Goal: Find specific page/section: Find specific page/section

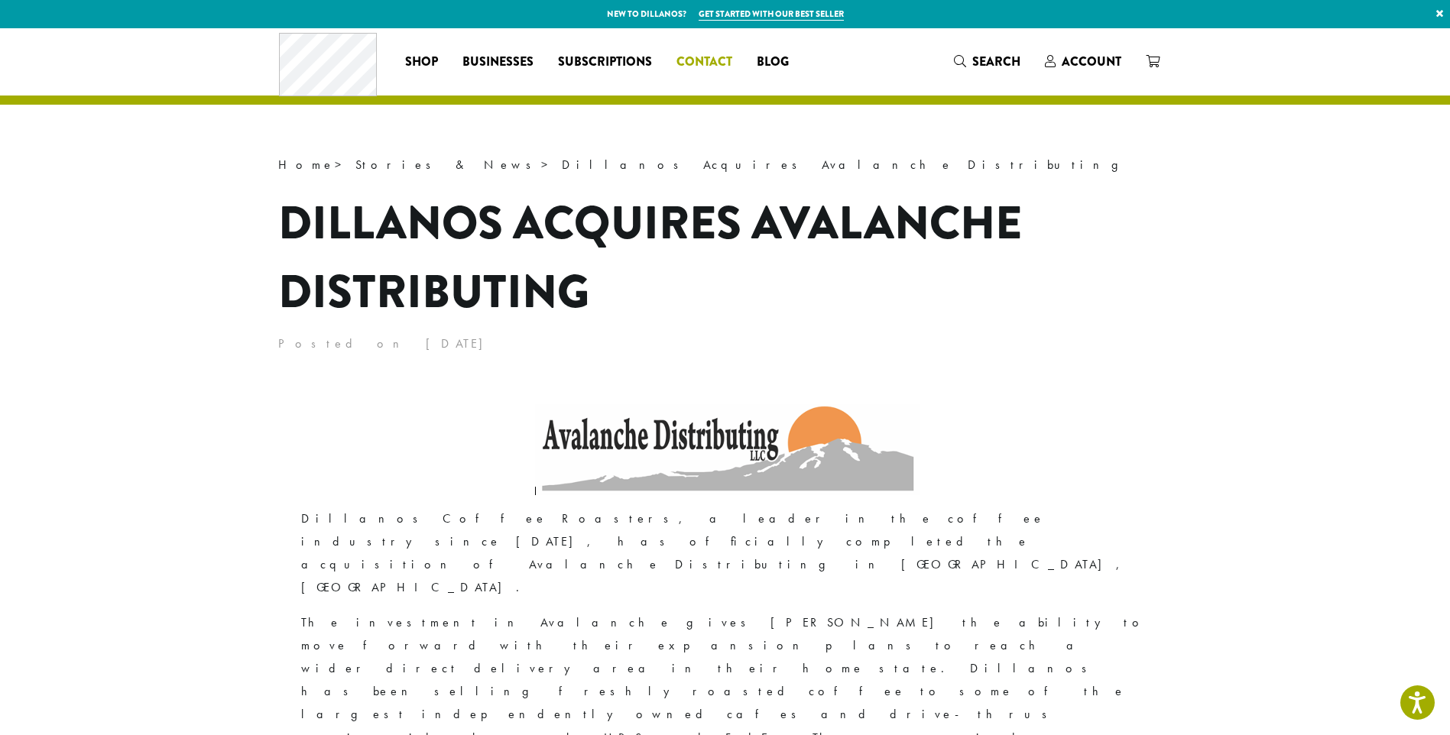
click at [700, 62] on span "Contact" at bounding box center [704, 62] width 56 height 19
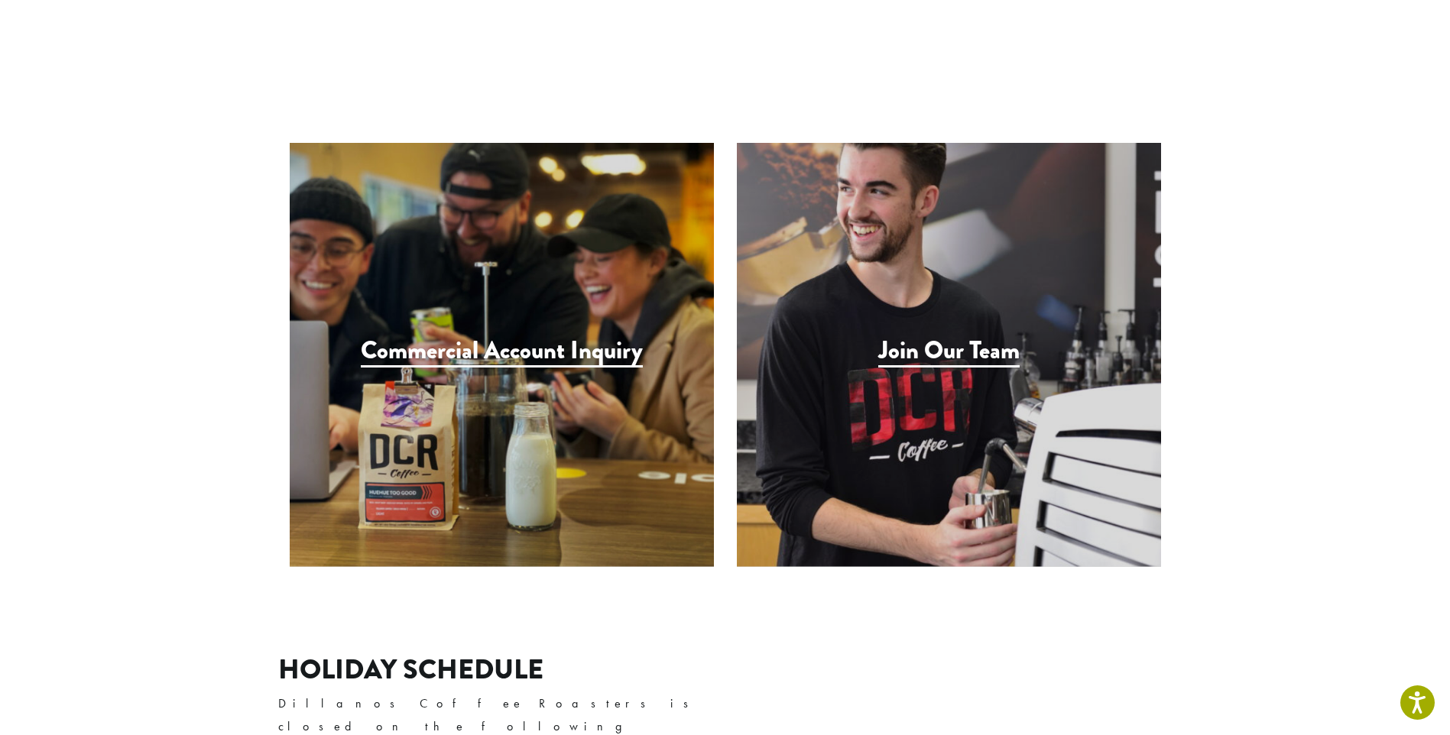
scroll to position [1605, 0]
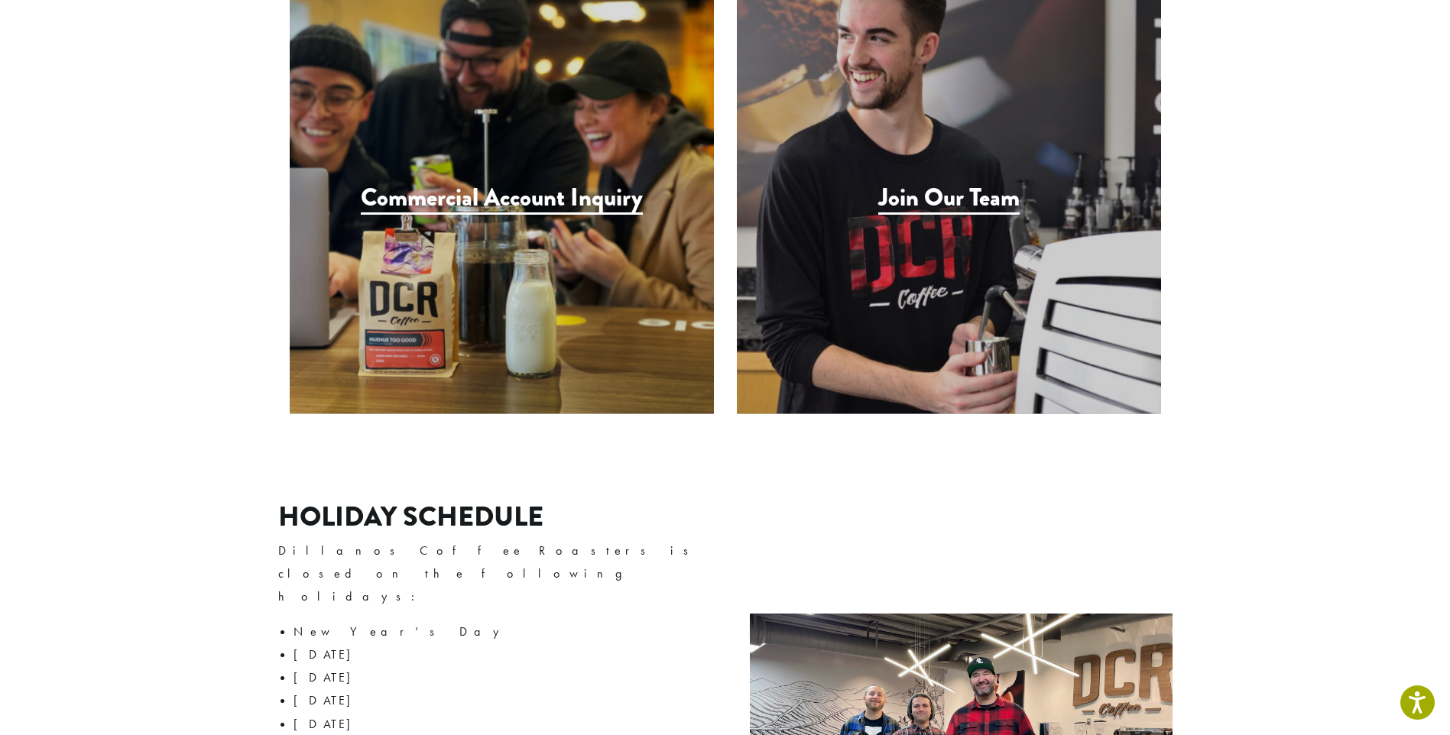
click at [961, 183] on h3 "Join Our Team" at bounding box center [948, 198] width 141 height 31
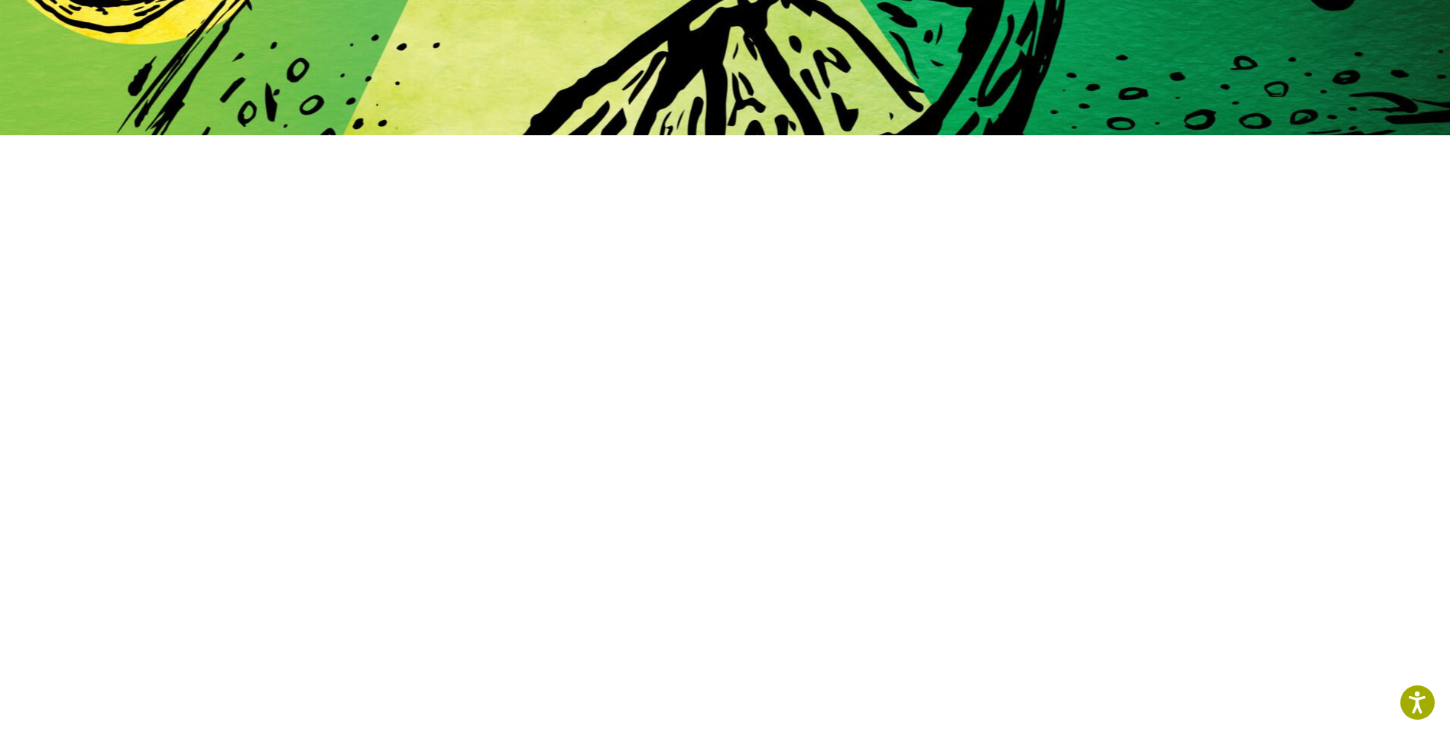
scroll to position [477, 0]
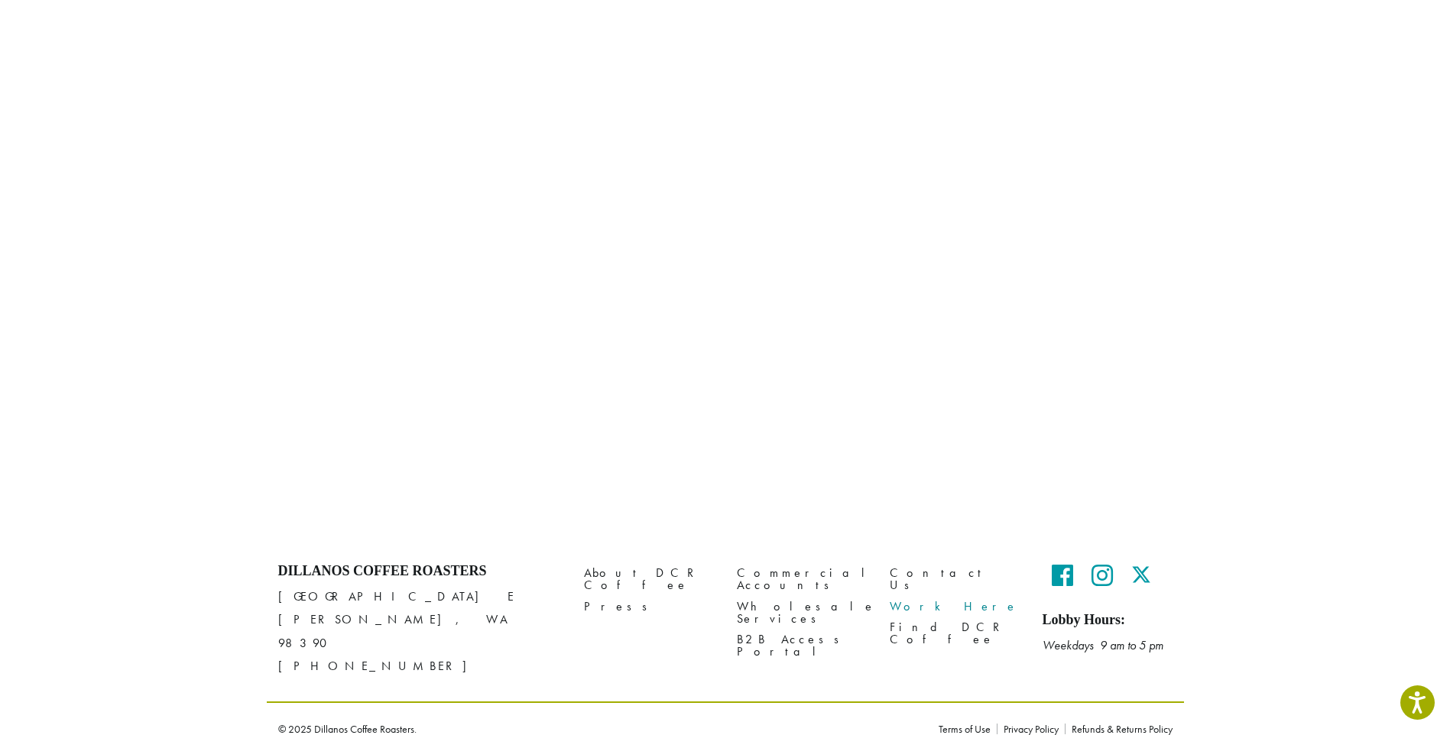
click at [922, 598] on link "Work Here" at bounding box center [954, 606] width 130 height 21
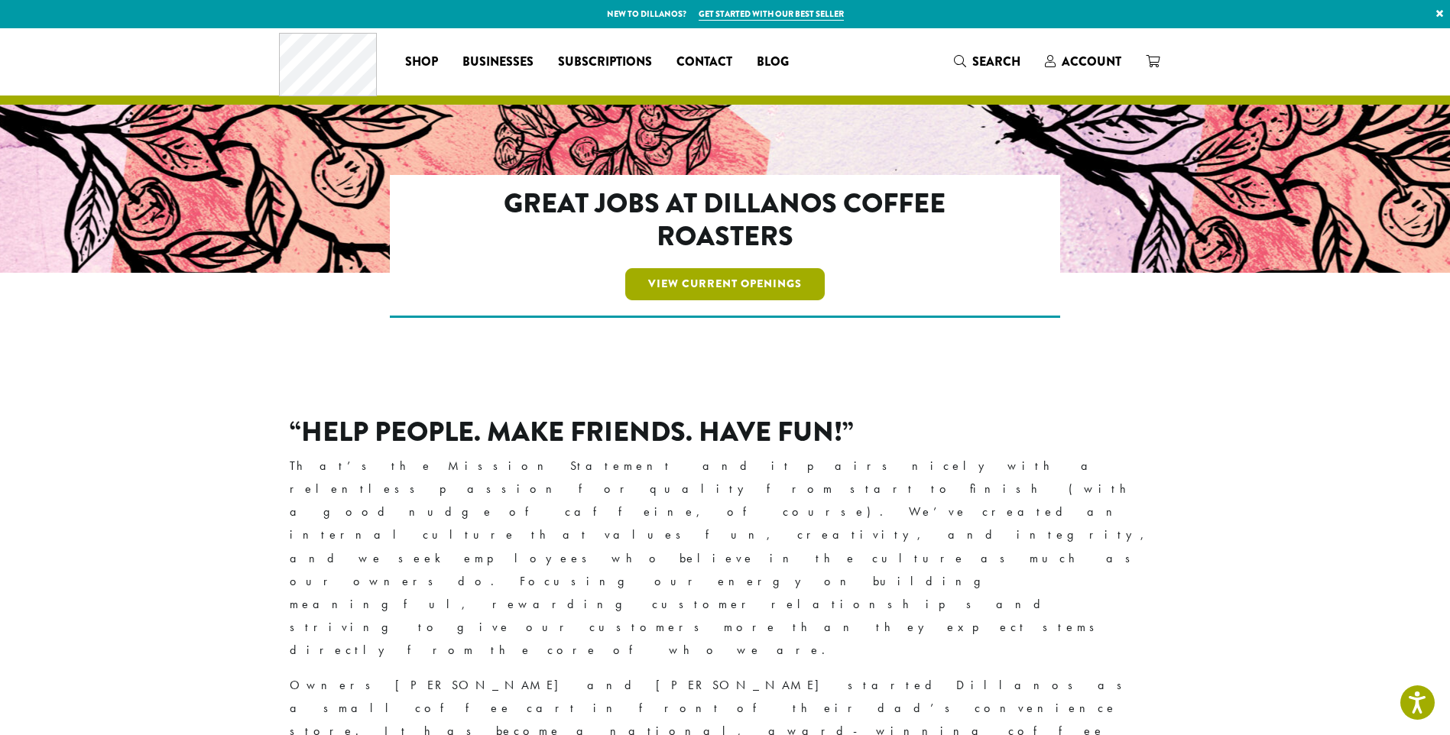
click at [747, 287] on link "View Current Openings" at bounding box center [724, 284] width 199 height 32
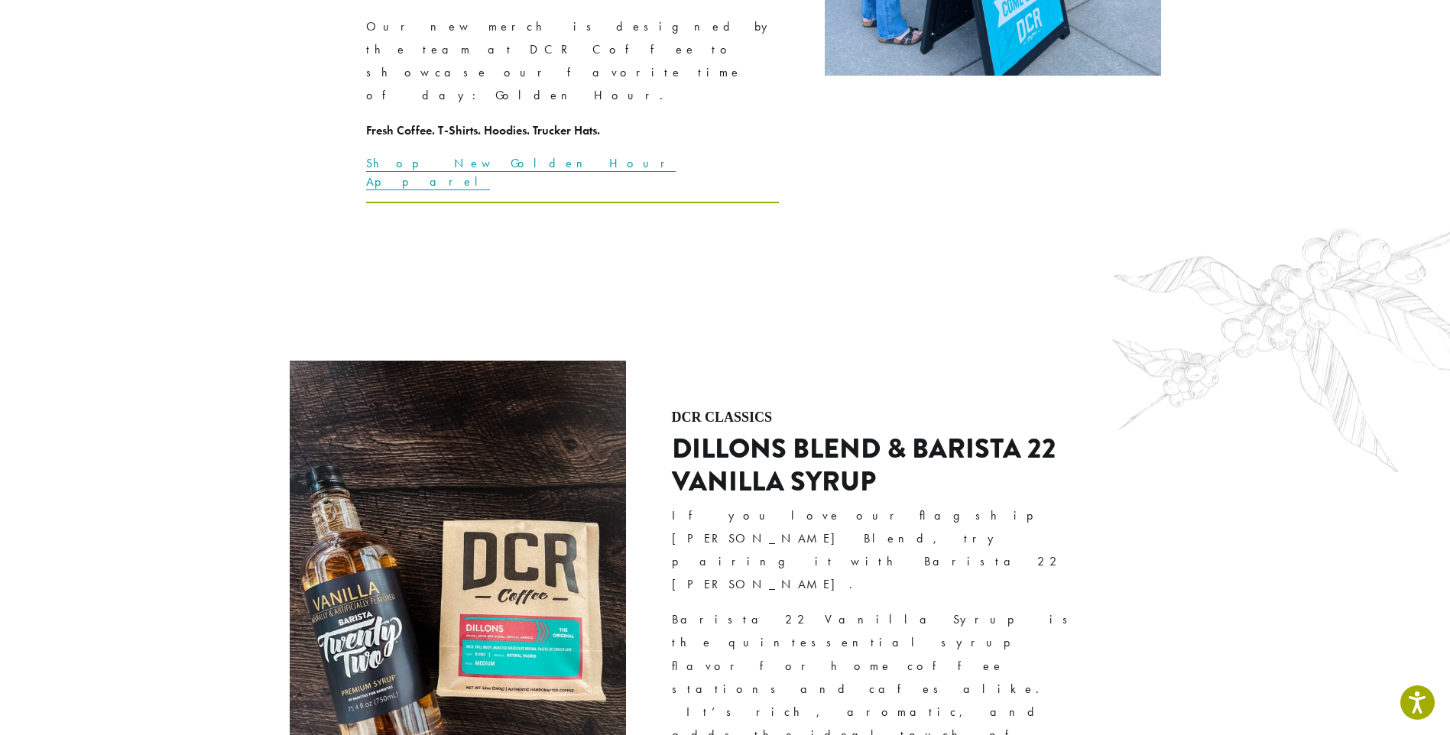
scroll to position [3096, 0]
